Goal: Task Accomplishment & Management: Complete application form

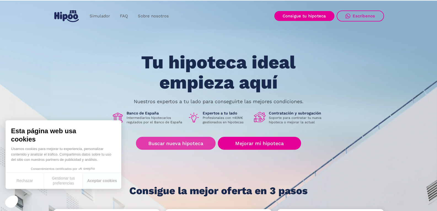
click at [192, 145] on link "Buscar nueva hipoteca" at bounding box center [176, 143] width 80 height 13
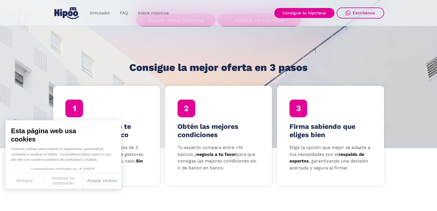
scroll to position [165, 0]
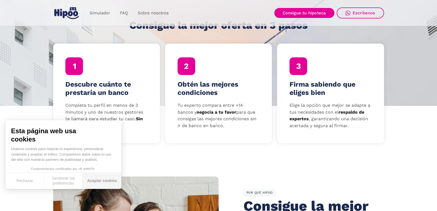
drag, startPoint x: 103, startPoint y: 181, endPoint x: 107, endPoint y: 179, distance: 4.8
click at [103, 181] on button "Aceptar cookies" at bounding box center [102, 181] width 39 height 16
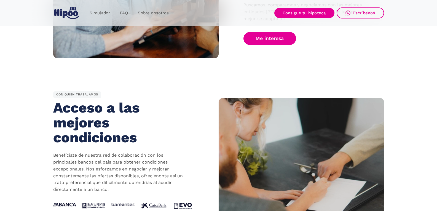
scroll to position [524, 0]
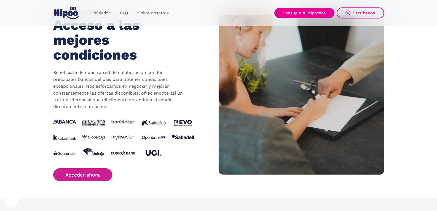
drag, startPoint x: 79, startPoint y: 174, endPoint x: 85, endPoint y: 170, distance: 7.9
click at [79, 174] on link "Acceder ahora" at bounding box center [82, 174] width 59 height 13
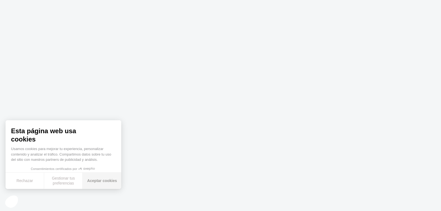
click at [102, 182] on button "Aceptar cookies" at bounding box center [102, 181] width 39 height 16
